Goal: Task Accomplishment & Management: Use online tool/utility

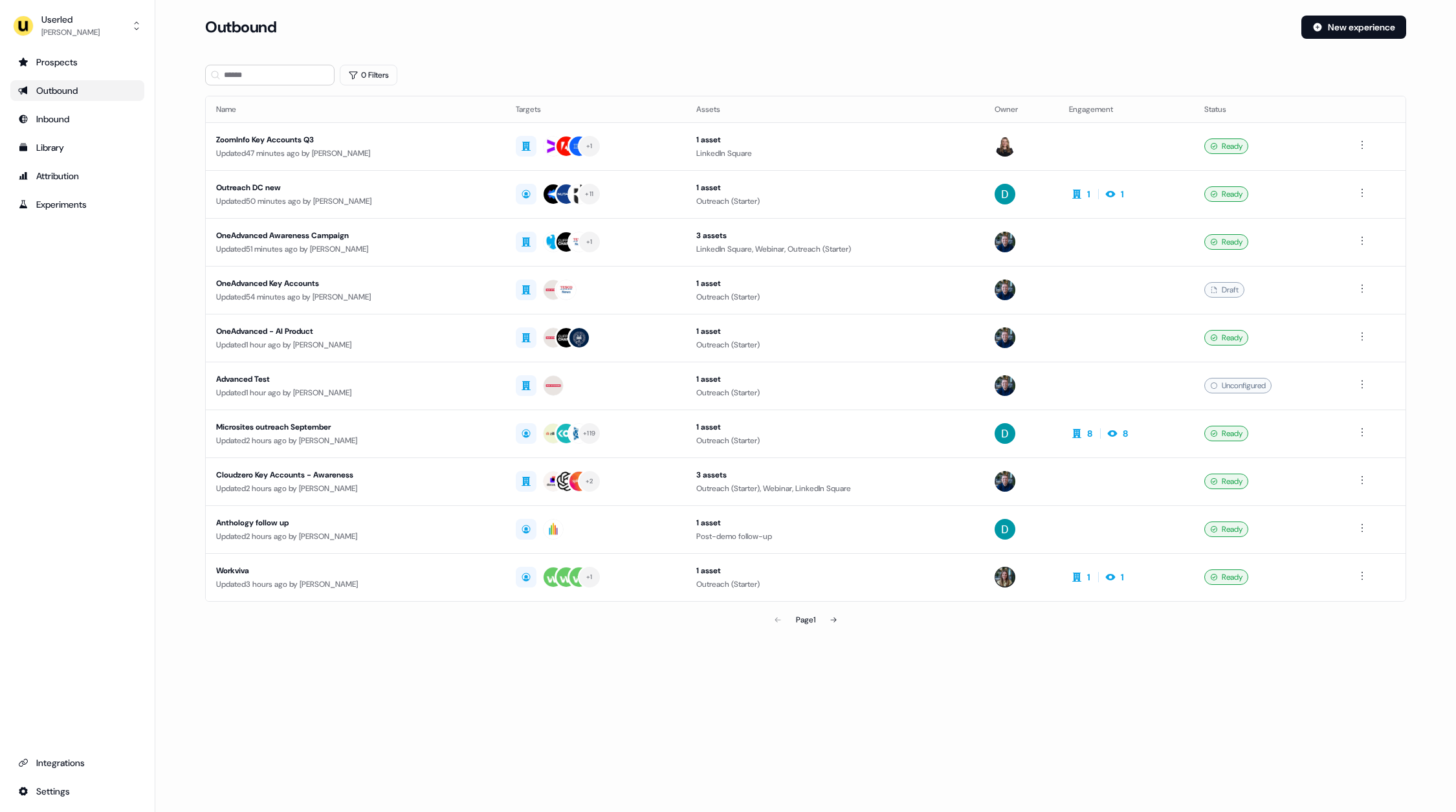
click at [69, 95] on div "Outbound" at bounding box center [77, 90] width 119 height 13
click at [178, 146] on main "Loading... Outbound New experience 0 Filters Name Targets Assets Owner Engageme…" at bounding box center [806, 342] width 1301 height 653
click at [108, 9] on div "Userled Oliver Grogan Prospects Outbound Inbound Library Attribution Experiment…" at bounding box center [78, 406] width 155 height 812
click at [101, 26] on button "Userled Oliver Grogan" at bounding box center [77, 26] width 134 height 31
click at [87, 65] on div "Impersonate (Admin)" at bounding box center [77, 61] width 123 height 23
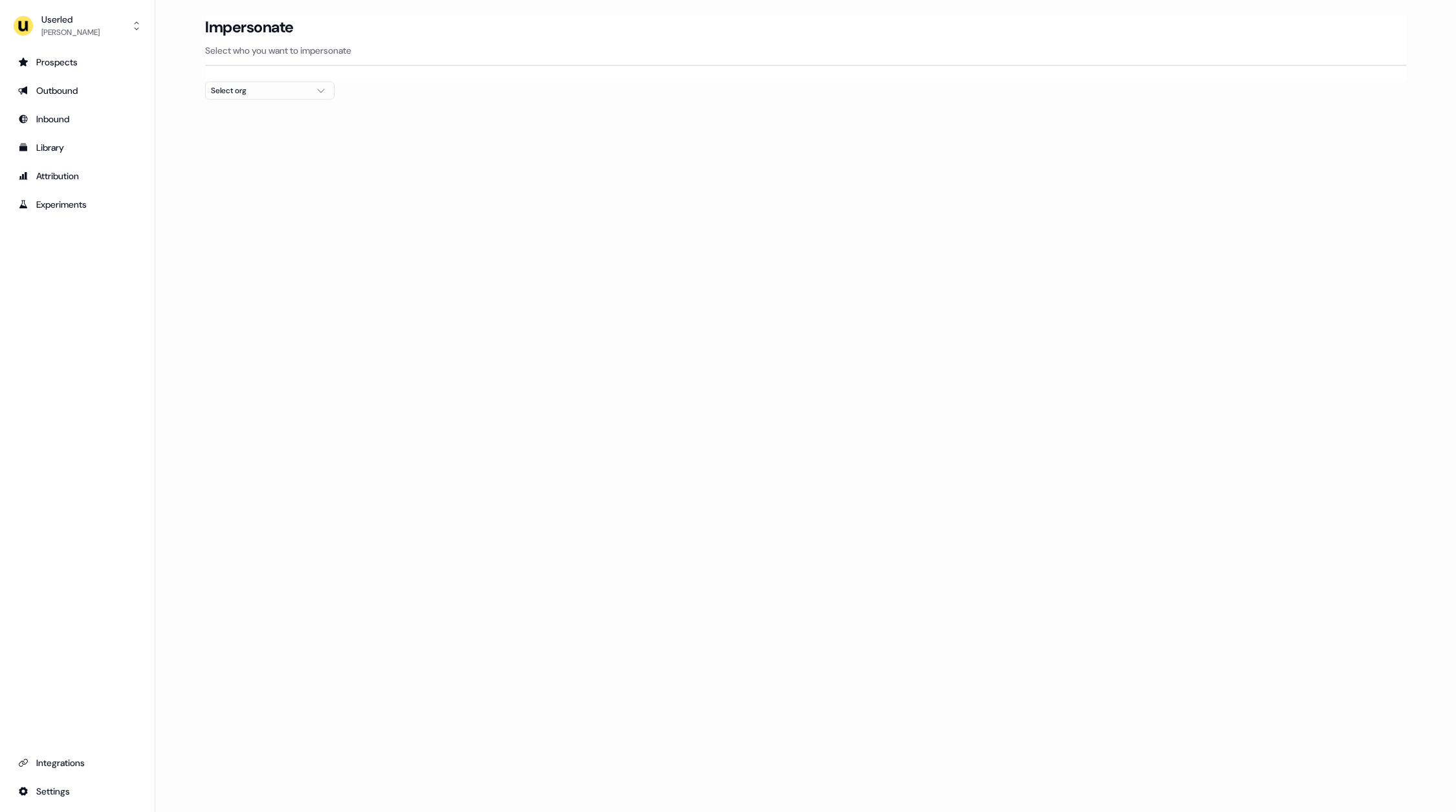
click at [240, 90] on div "Select org" at bounding box center [259, 90] width 97 height 13
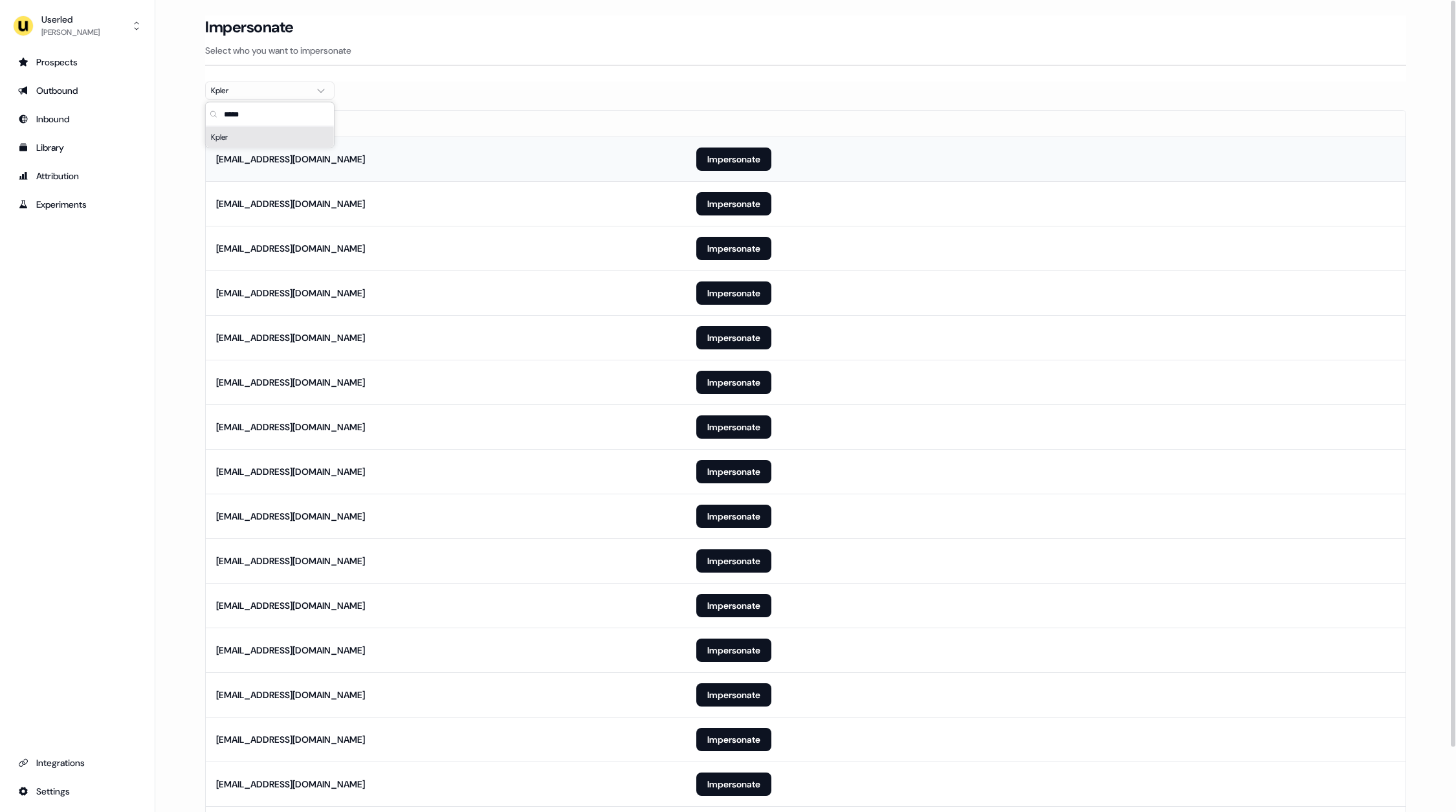
type input "*****"
click at [453, 136] on td "anoel-ext@kpler.com" at bounding box center [446, 159] width 480 height 44
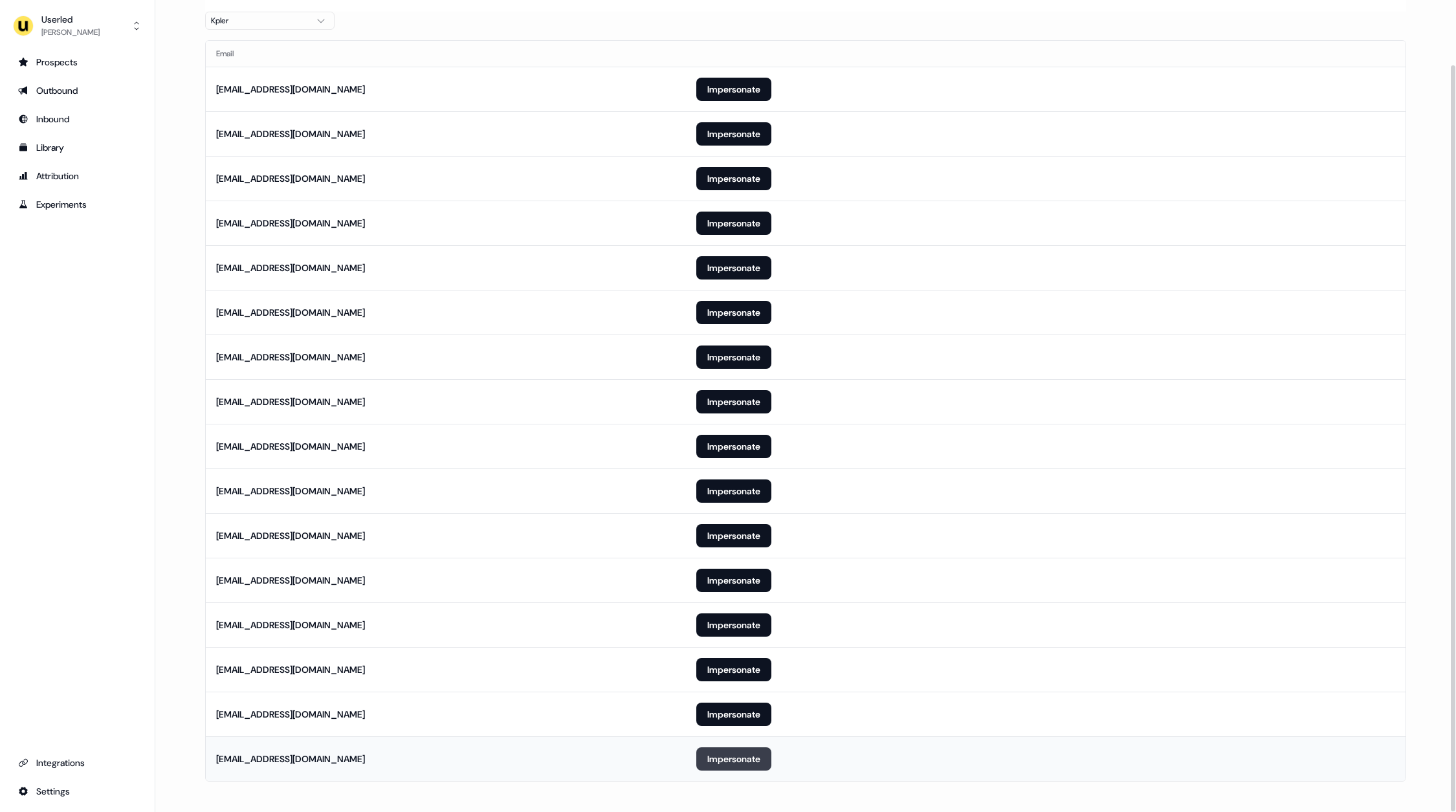
click at [723, 755] on button "Impersonate" at bounding box center [734, 758] width 75 height 23
